Goal: Obtain resource: Download file/media

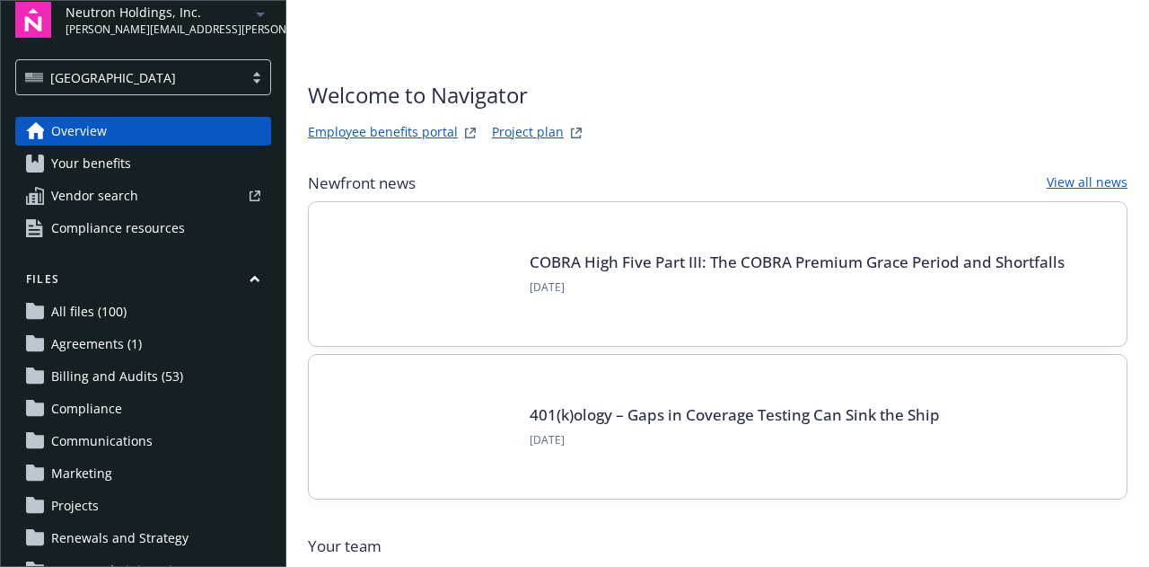
scroll to position [226, 0]
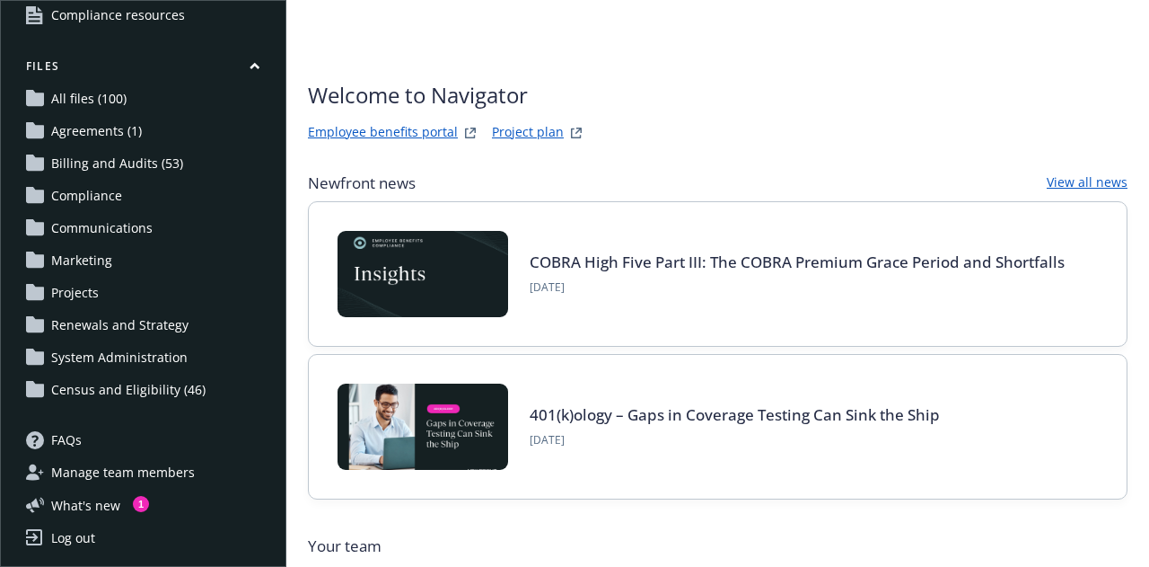
click at [134, 396] on span "Census and Eligibility (46)" at bounding box center [128, 389] width 154 height 29
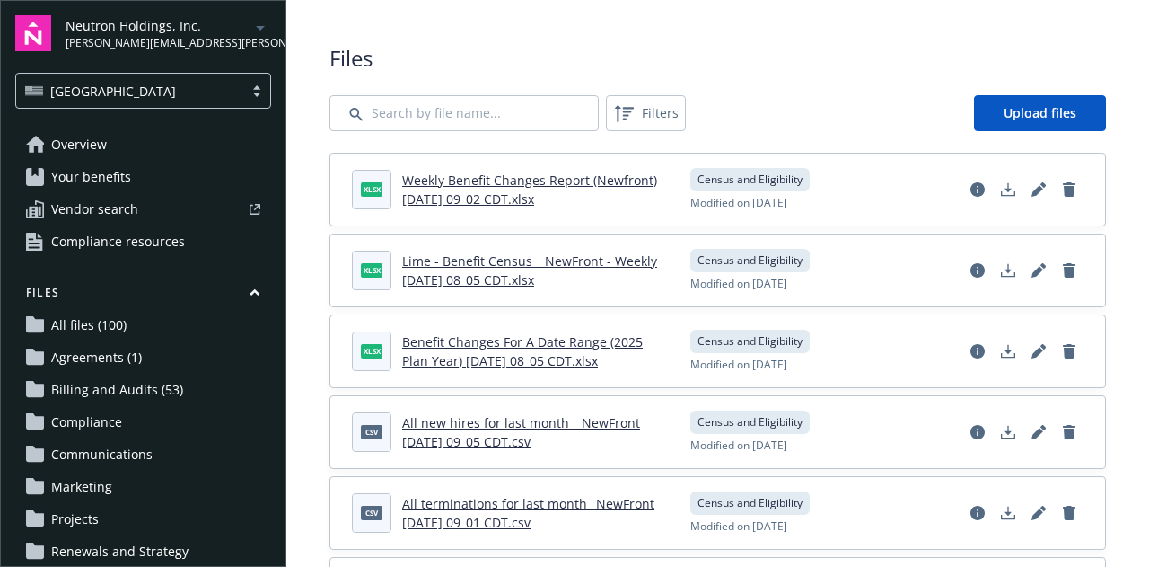
click at [552, 269] on link "Lime - Benefit Census _ NewFront - Weekly [DATE] 08_05 CDT.xlsx" at bounding box center [529, 270] width 255 height 36
